Goal: Unclear: Browse casually

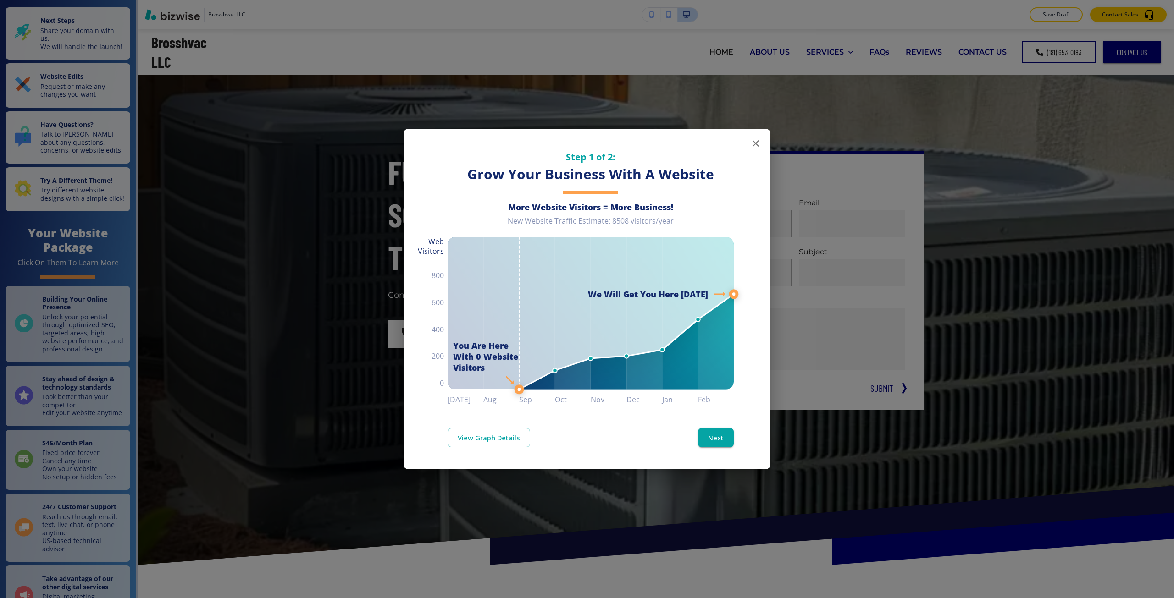
click at [71, 448] on div "Step 1 of 2: Grow Your Business With A Website More Website Visitors = More Bus…" at bounding box center [587, 299] width 1174 height 598
